Goal: Task Accomplishment & Management: Use online tool/utility

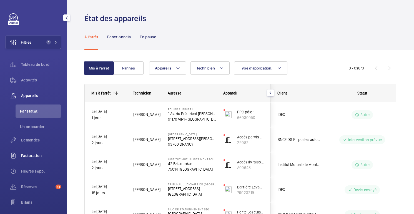
click at [29, 155] on font "Facturation" at bounding box center [31, 155] width 21 height 4
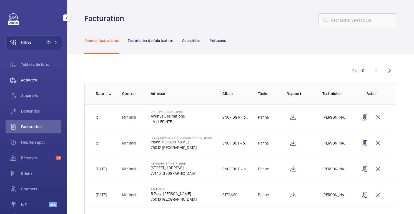
click at [34, 77] on span "Activités" at bounding box center [41, 80] width 40 height 6
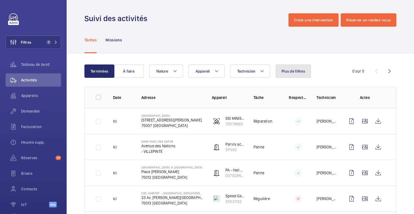
click at [292, 66] on button "Plus de filtres" at bounding box center [293, 70] width 35 height 13
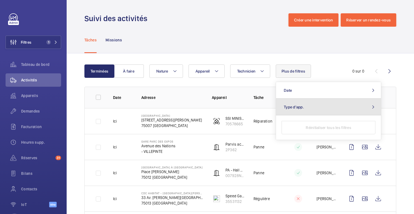
click at [299, 107] on span "Type d'app." at bounding box center [294, 107] width 20 height 4
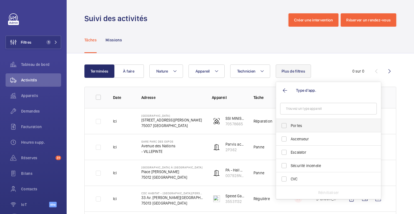
click at [301, 127] on span "Portes" at bounding box center [329, 126] width 76 height 6
click at [290, 127] on input "Portes" at bounding box center [284, 125] width 11 height 11
checkbox input "true"
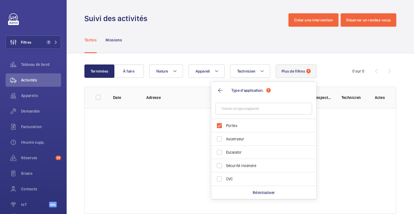
click at [258, 42] on div "Tâches Missions" at bounding box center [240, 40] width 312 height 26
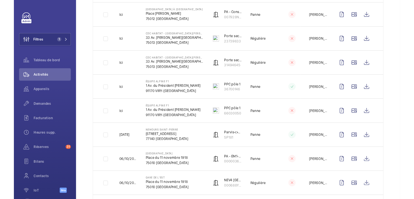
scroll to position [530, 0]
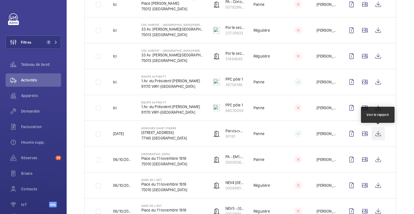
click at [382, 135] on wm-front-icon-button at bounding box center [378, 133] width 13 height 13
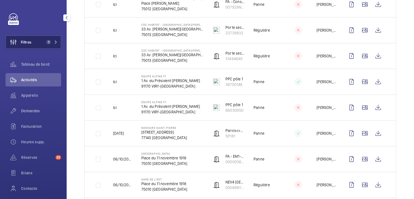
click at [29, 46] on span "Filtres" at bounding box center [19, 42] width 26 height 13
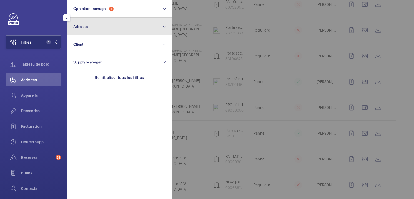
click at [84, 25] on span "Adresse" at bounding box center [80, 26] width 14 height 4
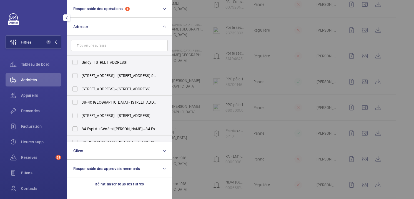
click at [100, 44] on input "text" at bounding box center [119, 46] width 97 height 12
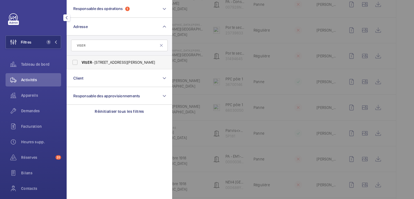
type input "VISER"
click at [89, 59] on label "VISER - [STREET_ADDRESS][PERSON_NAME]" at bounding box center [115, 62] width 97 height 13
click at [81, 59] on input "VISER - [STREET_ADDRESS][PERSON_NAME]" at bounding box center [74, 62] width 11 height 11
checkbox input "true"
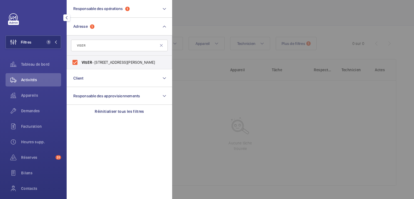
click at [199, 25] on div at bounding box center [379, 99] width 414 height 199
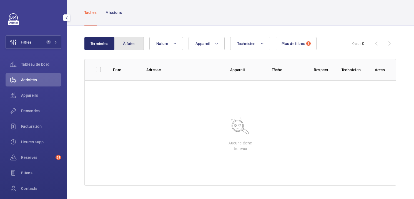
click at [132, 46] on button "À faire" at bounding box center [129, 43] width 30 height 13
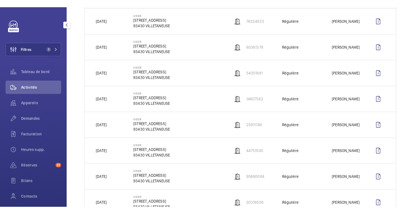
scroll to position [106, 0]
